Goal: Check status: Check status

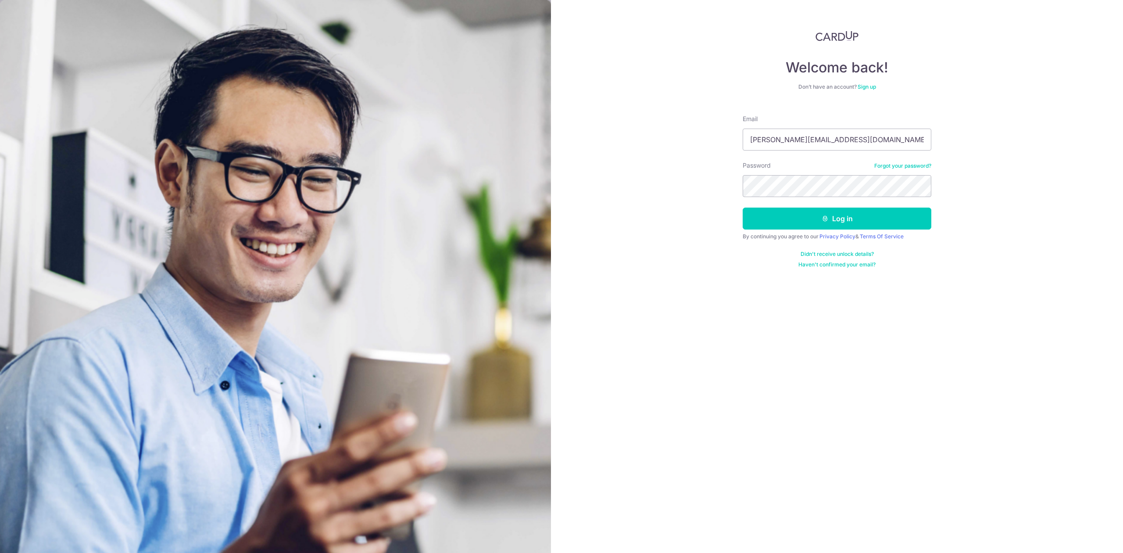
click at [787, 223] on button "Log in" at bounding box center [837, 219] width 189 height 22
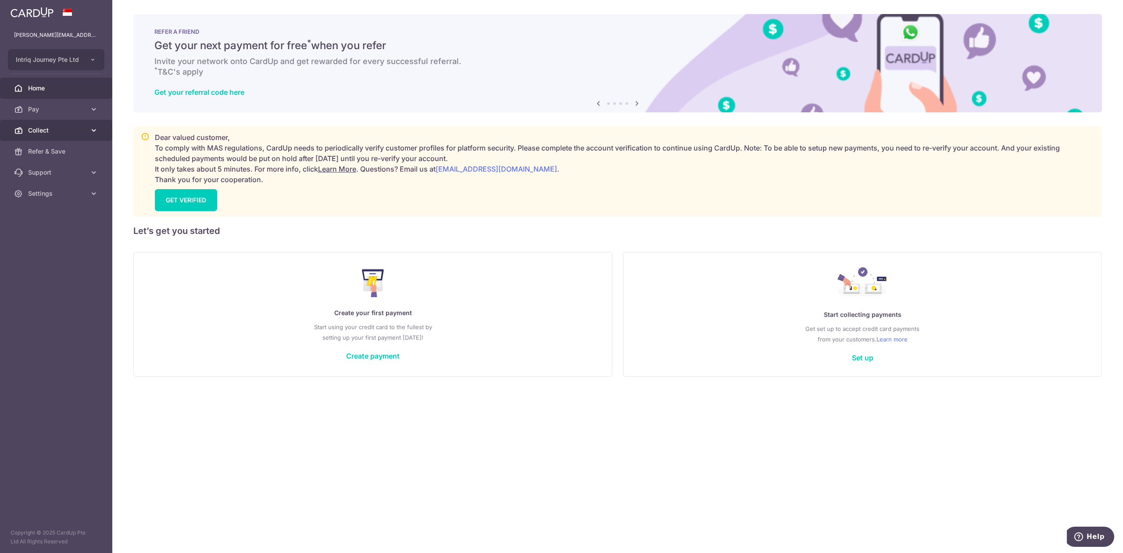
click at [27, 130] on link "Collect" at bounding box center [56, 130] width 112 height 21
click at [44, 153] on span "Dashboard" at bounding box center [57, 151] width 58 height 9
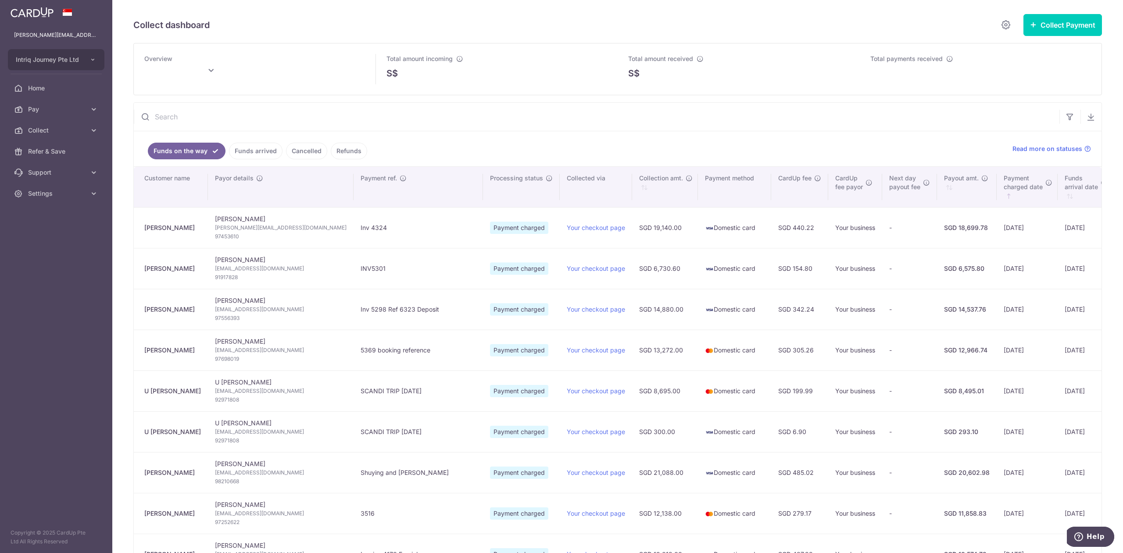
type input "October 2025"
type input "[DATE]"
